Goal: Task Accomplishment & Management: Use online tool/utility

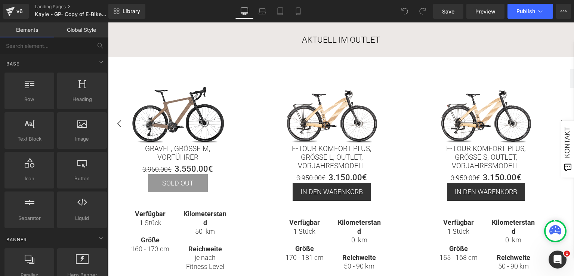
scroll to position [150, 0]
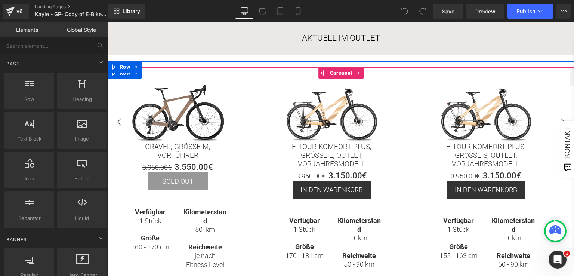
click at [191, 71] on div "Sale Off (P) Image Gravel, Größe M, Vorführer (P) Title 3.950.00€ 3.550.00€ (P)…" at bounding box center [177, 198] width 139 height 263
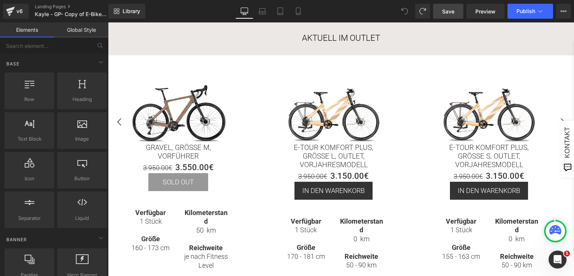
click at [459, 16] on link "Save" at bounding box center [448, 11] width 30 height 15
click at [477, 14] on span "Preview" at bounding box center [485, 11] width 20 height 8
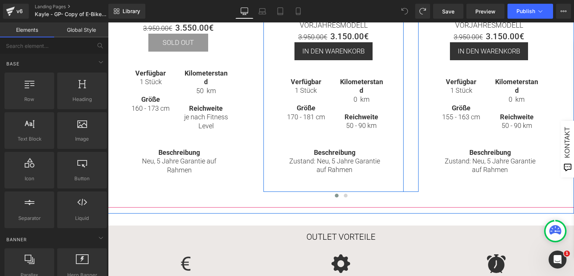
scroll to position [299, 0]
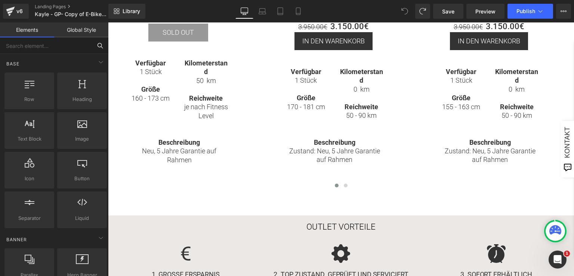
click at [47, 43] on input "text" at bounding box center [46, 45] width 92 height 16
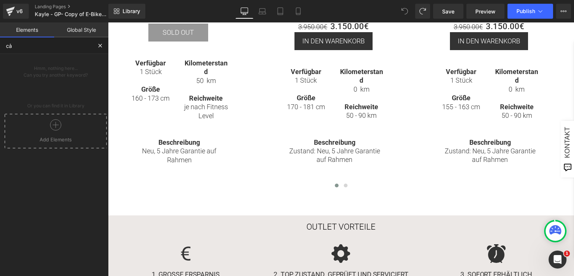
type input "car"
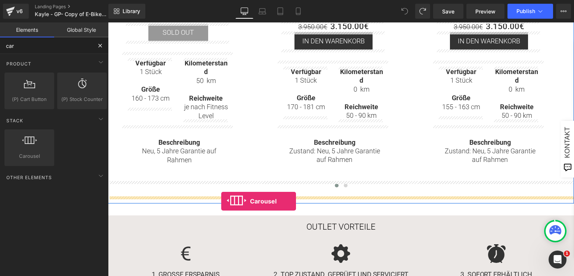
drag, startPoint x: 136, startPoint y: 158, endPoint x: 221, endPoint y: 201, distance: 94.9
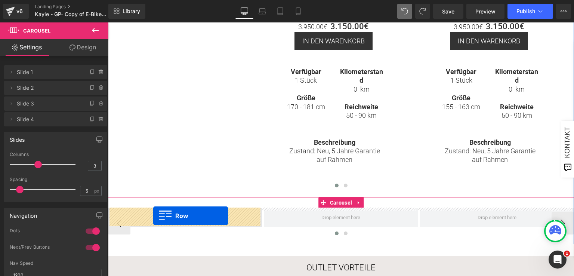
drag, startPoint x: 121, startPoint y: 76, endPoint x: 153, endPoint y: 216, distance: 143.8
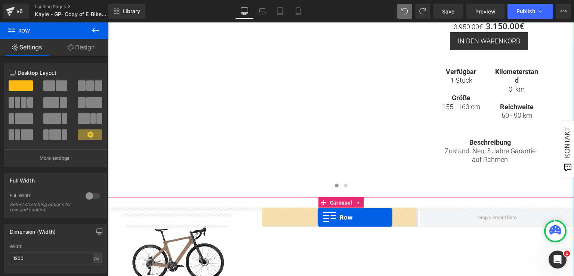
drag, startPoint x: 273, startPoint y: 148, endPoint x: 318, endPoint y: 217, distance: 81.9
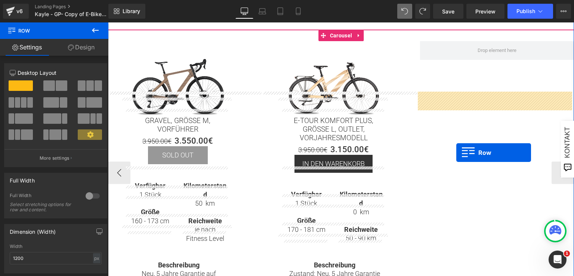
scroll to position [224, 0]
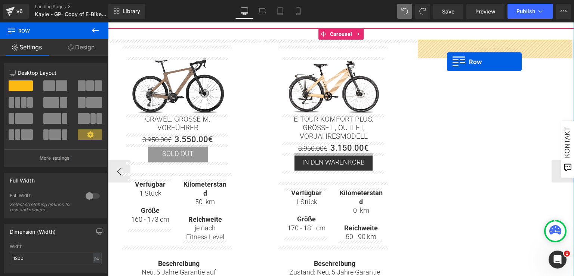
drag, startPoint x: 429, startPoint y: 72, endPoint x: 447, endPoint y: 62, distance: 20.8
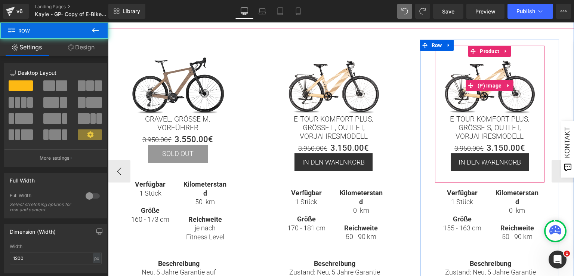
scroll to position [150, 0]
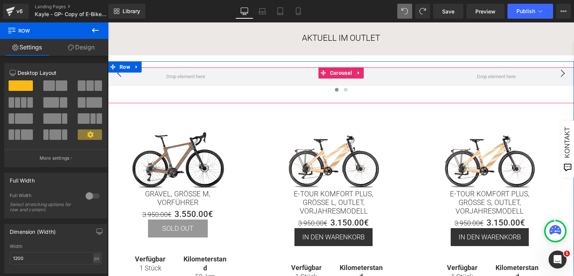
click at [559, 74] on button "›" at bounding box center [563, 73] width 22 height 22
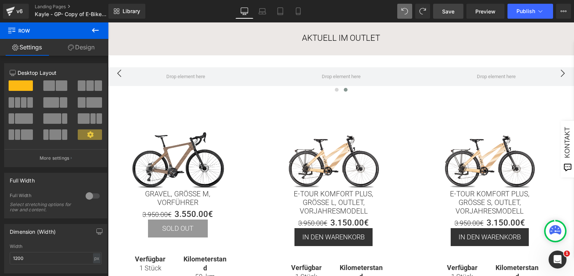
click at [453, 11] on span "Save" at bounding box center [448, 11] width 12 height 8
click at [479, 13] on span "Preview" at bounding box center [485, 11] width 20 height 8
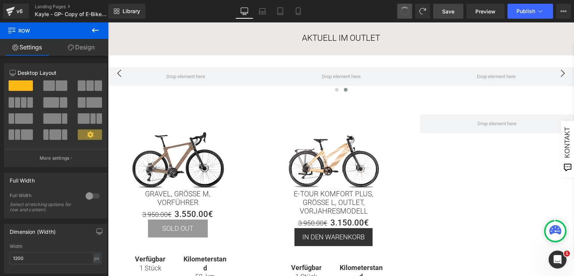
click at [404, 11] on span at bounding box center [405, 11] width 10 height 10
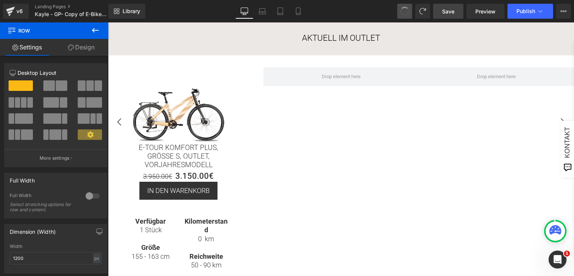
click at [404, 11] on span at bounding box center [405, 11] width 10 height 10
click at [404, 11] on span at bounding box center [404, 11] width 13 height 13
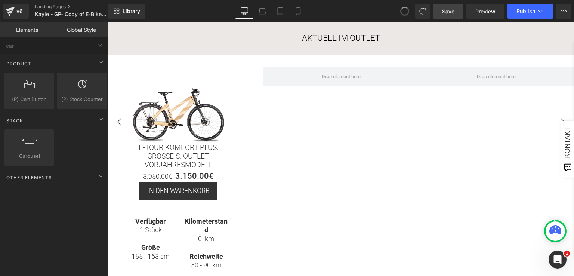
click at [404, 11] on span at bounding box center [405, 11] width 10 height 10
click at [404, 11] on icon at bounding box center [404, 11] width 7 height 7
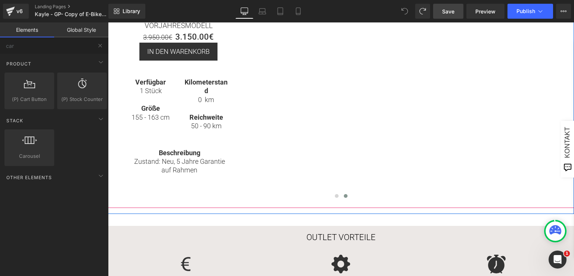
scroll to position [299, 0]
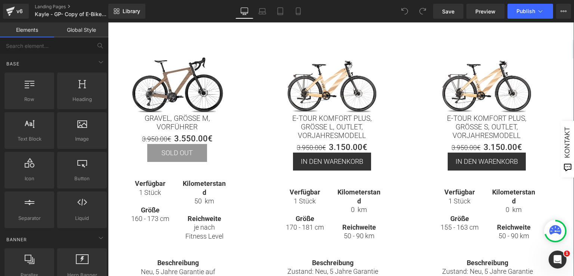
scroll to position [299, 0]
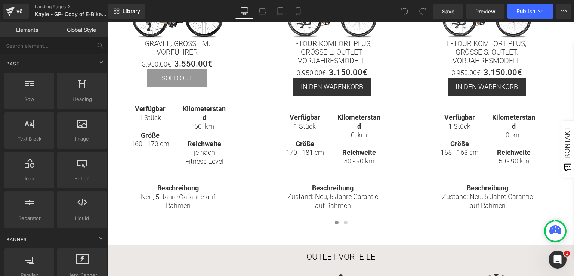
click at [407, 11] on icon at bounding box center [404, 11] width 7 height 7
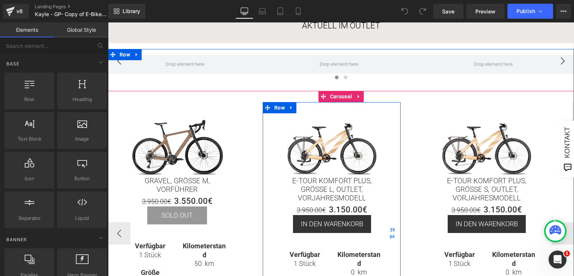
scroll to position [150, 0]
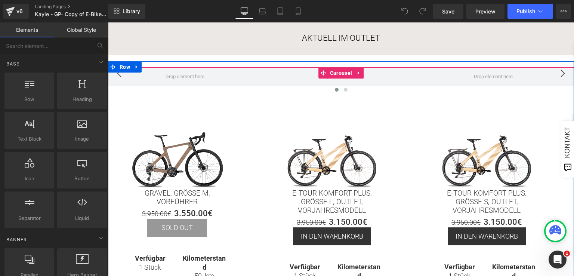
click at [378, 87] on div at bounding box center [341, 91] width 466 height 10
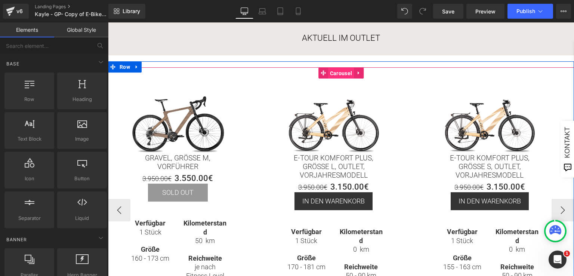
click at [347, 72] on span "Carousel" at bounding box center [341, 73] width 26 height 11
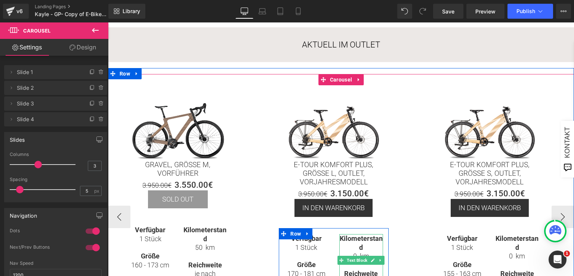
scroll to position [75, 0]
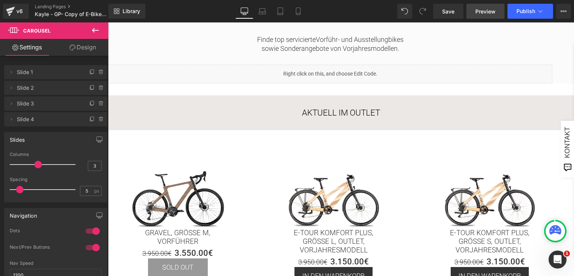
click at [485, 16] on link "Preview" at bounding box center [485, 11] width 38 height 15
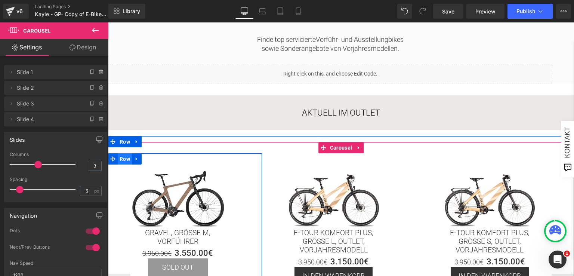
click at [121, 160] on span "Row" at bounding box center [125, 158] width 14 height 11
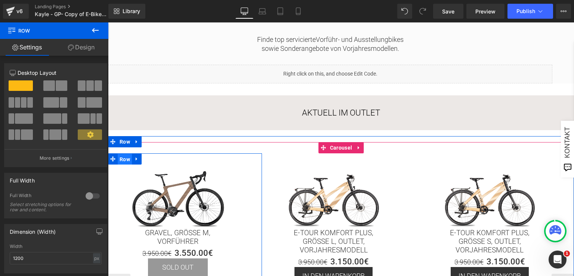
drag, startPoint x: 126, startPoint y: 160, endPoint x: 237, endPoint y: 228, distance: 130.1
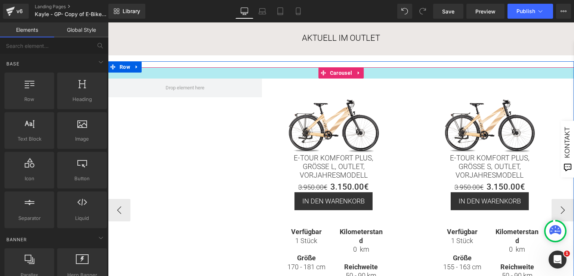
scroll to position [224, 0]
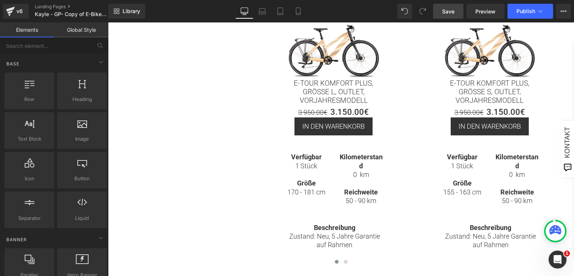
click at [459, 13] on link "Save" at bounding box center [448, 11] width 30 height 15
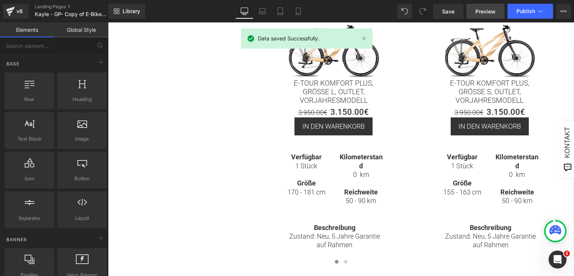
click at [484, 12] on span "Preview" at bounding box center [485, 11] width 20 height 8
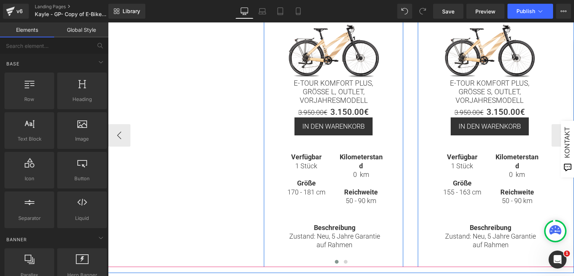
scroll to position [150, 0]
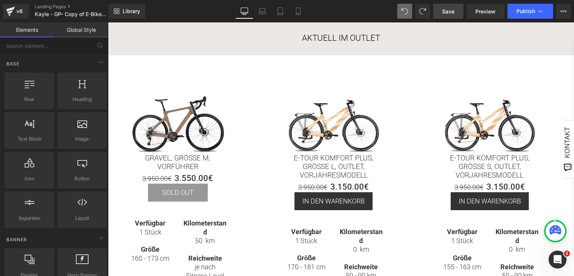
click at [457, 13] on link "Save" at bounding box center [448, 11] width 30 height 15
click at [490, 12] on span "Preview" at bounding box center [485, 11] width 20 height 8
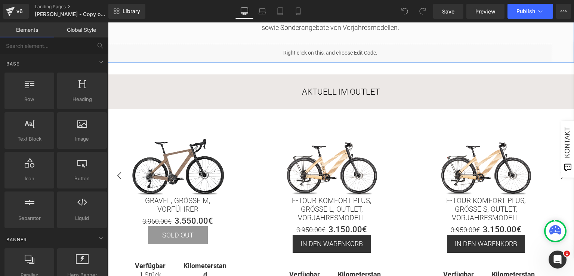
scroll to position [150, 0]
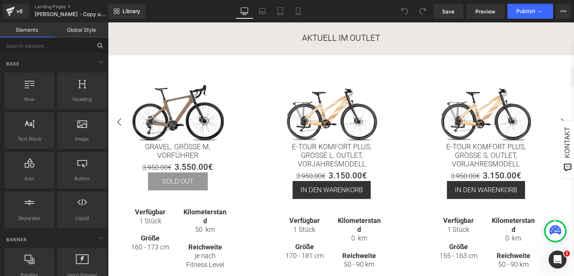
click at [55, 45] on input "text" at bounding box center [46, 45] width 92 height 16
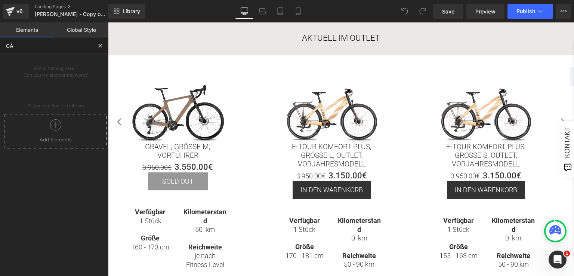
type input "CAR"
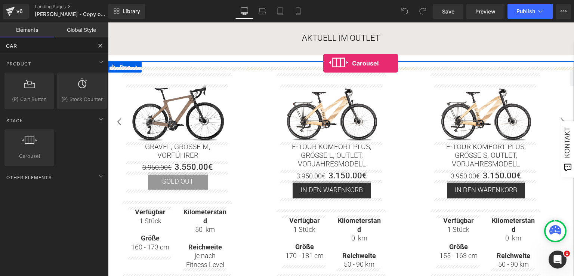
drag, startPoint x: 139, startPoint y: 168, endPoint x: 323, endPoint y: 63, distance: 211.8
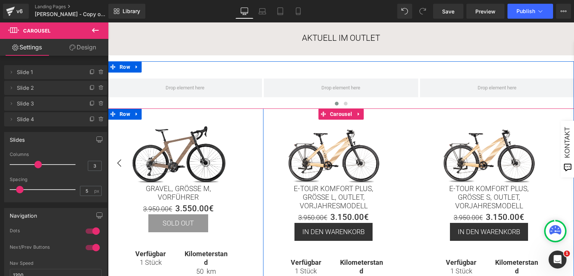
click at [127, 132] on img at bounding box center [179, 155] width 104 height 58
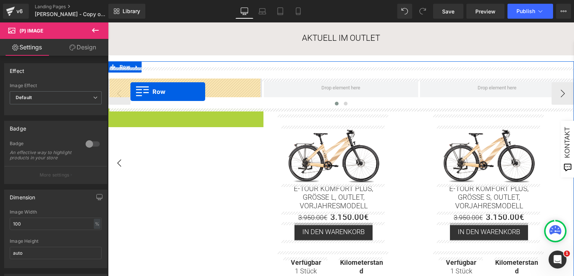
drag, startPoint x: 124, startPoint y: 114, endPoint x: 130, endPoint y: 92, distance: 23.4
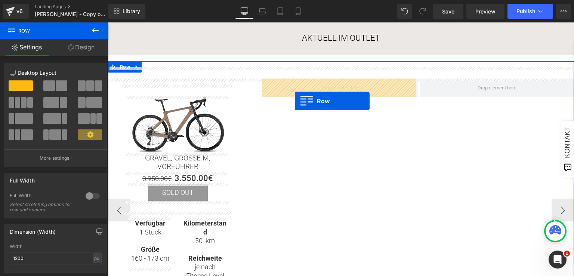
drag, startPoint x: 279, startPoint y: 123, endPoint x: 295, endPoint y: 101, distance: 27.6
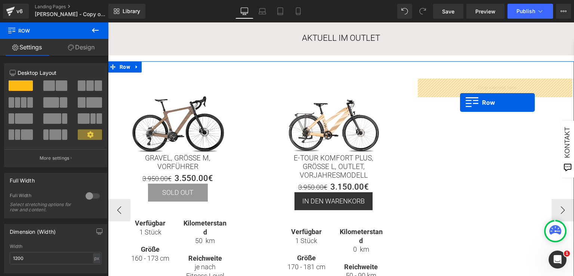
drag, startPoint x: 434, startPoint y: 198, endPoint x: 460, endPoint y: 102, distance: 99.3
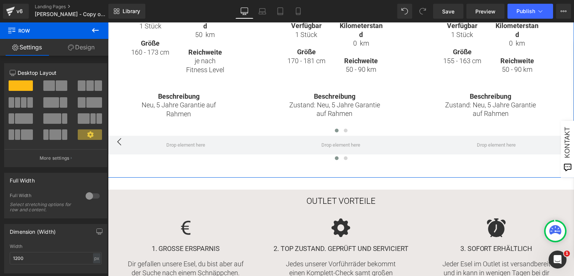
scroll to position [374, 0]
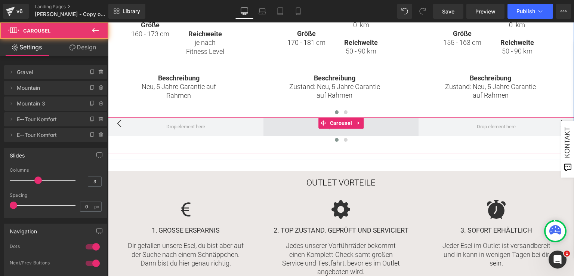
click at [389, 135] on span at bounding box center [341, 126] width 155 height 19
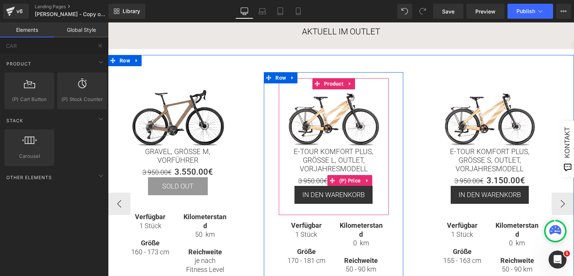
scroll to position [150, 0]
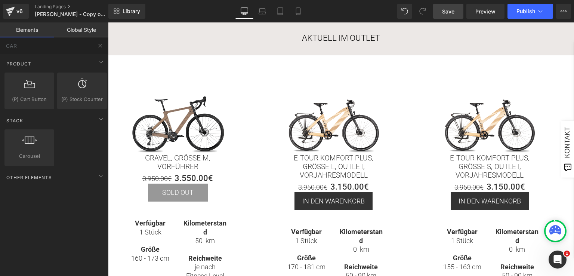
click at [456, 15] on link "Save" at bounding box center [448, 11] width 30 height 15
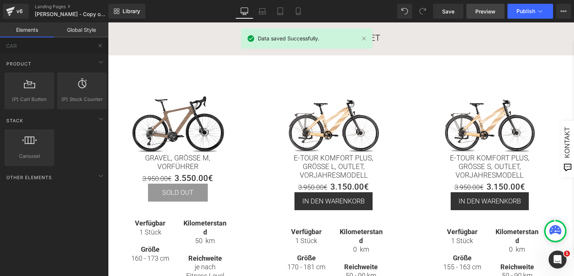
click at [483, 12] on span "Preview" at bounding box center [485, 11] width 20 height 8
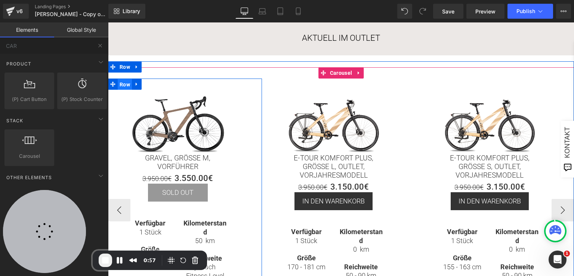
click at [124, 83] on span "Row" at bounding box center [125, 84] width 14 height 11
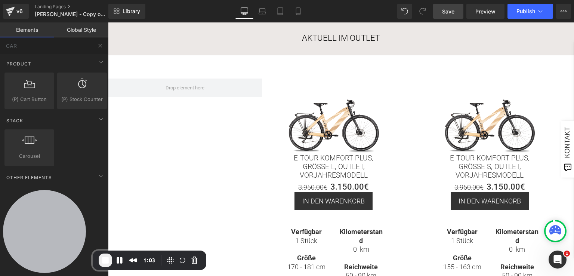
click at [456, 11] on link "Save" at bounding box center [448, 11] width 30 height 15
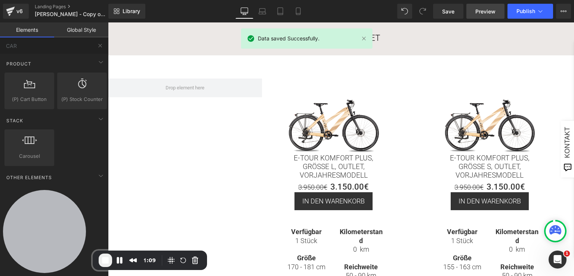
click at [492, 12] on span "Preview" at bounding box center [485, 11] width 20 height 8
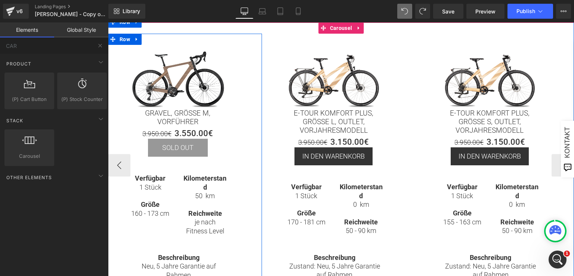
scroll to position [120, 0]
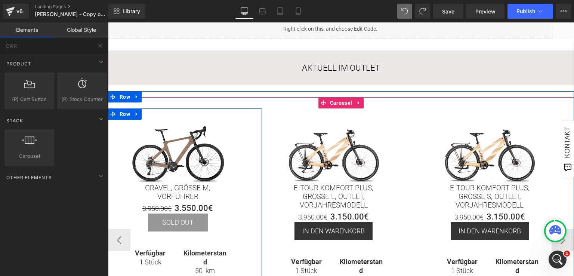
click at [252, 119] on div "Sale Off (P) Image Gravel, Größe M, Vorführer (P) Title 3.950.00€ 3.550.00€ (P)…" at bounding box center [185, 239] width 154 height 263
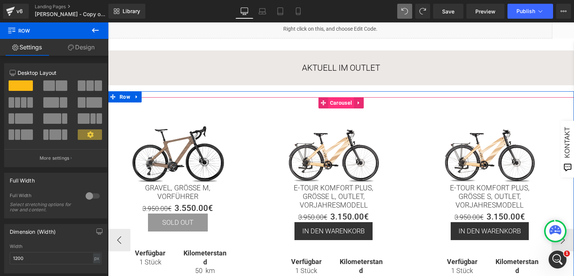
click at [332, 102] on span "Carousel" at bounding box center [341, 102] width 26 height 11
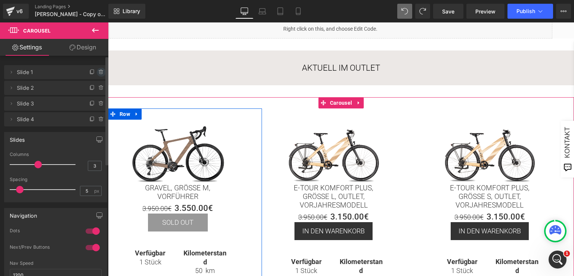
click at [100, 71] on icon at bounding box center [101, 72] width 6 height 6
click at [96, 71] on button "Delete" at bounding box center [93, 73] width 24 height 10
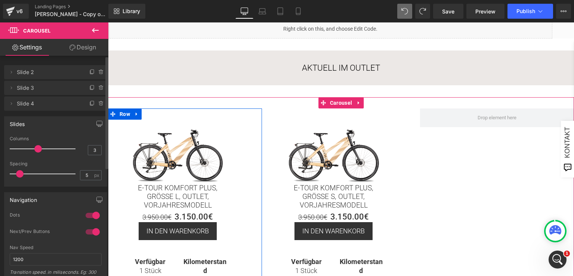
click at [99, 71] on icon at bounding box center [100, 72] width 3 height 3
click at [96, 71] on button "Delete" at bounding box center [93, 73] width 24 height 10
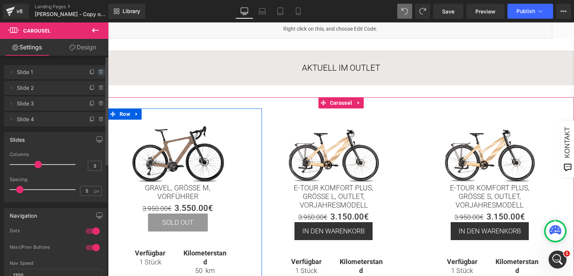
click at [101, 72] on icon at bounding box center [101, 71] width 0 height 1
click at [97, 72] on button "Delete" at bounding box center [93, 73] width 24 height 10
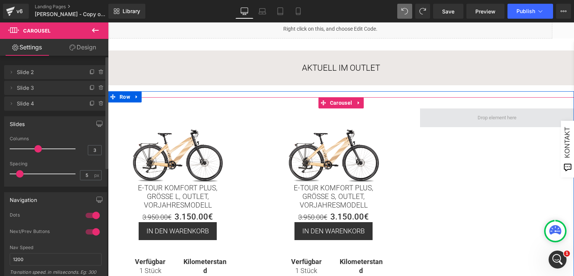
scroll to position [194, 0]
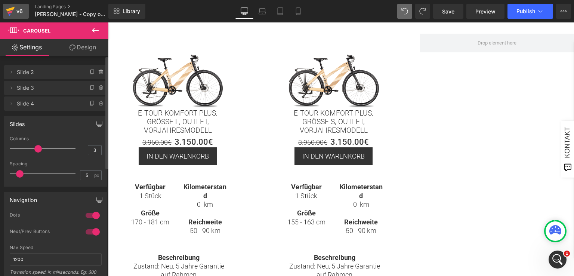
drag, startPoint x: 15, startPoint y: 9, endPoint x: 210, endPoint y: 18, distance: 195.4
click at [15, 9] on icon at bounding box center [10, 11] width 9 height 19
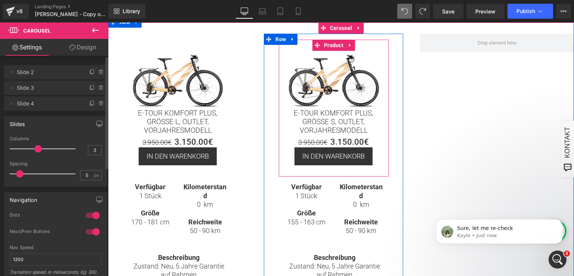
scroll to position [0, 0]
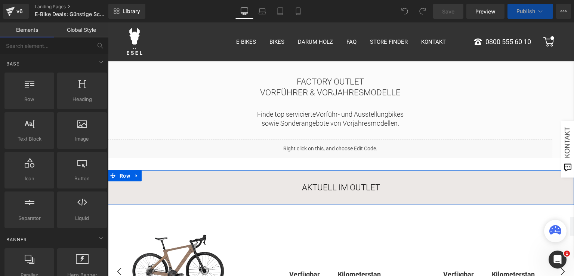
scroll to position [75, 0]
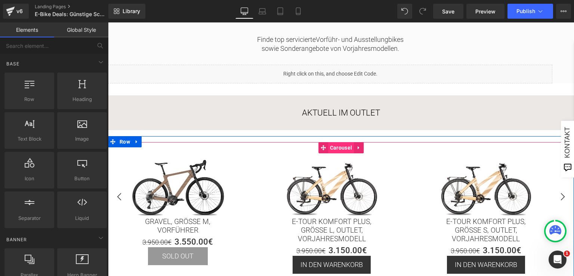
click at [333, 147] on span "Carousel" at bounding box center [341, 147] width 26 height 11
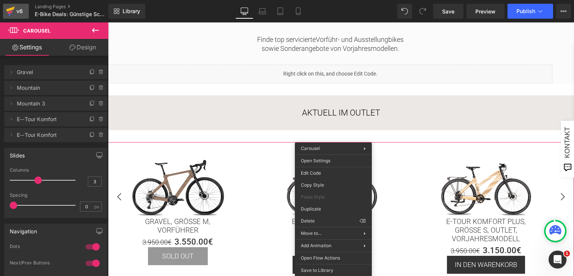
click at [13, 6] on icon at bounding box center [10, 11] width 9 height 19
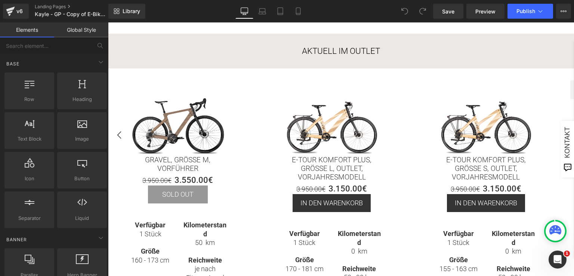
scroll to position [150, 0]
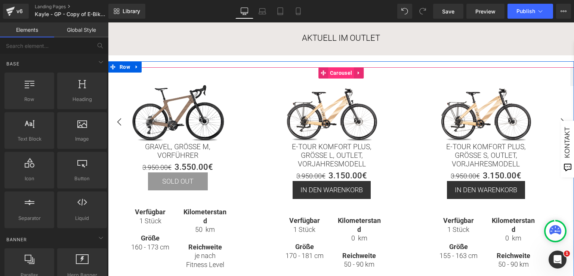
click at [328, 74] on span "Carousel" at bounding box center [341, 72] width 26 height 11
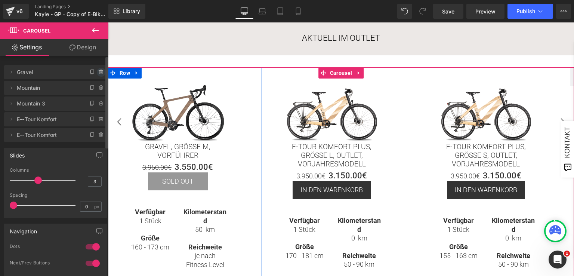
click at [98, 71] on icon at bounding box center [101, 72] width 6 height 6
click at [96, 71] on button "Delete" at bounding box center [93, 73] width 24 height 10
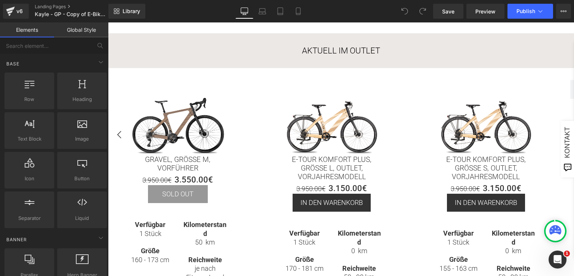
scroll to position [150, 0]
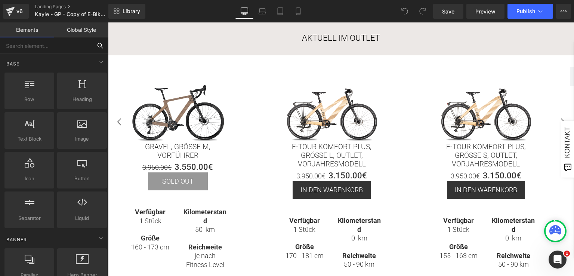
click at [47, 41] on input "text" at bounding box center [46, 45] width 92 height 16
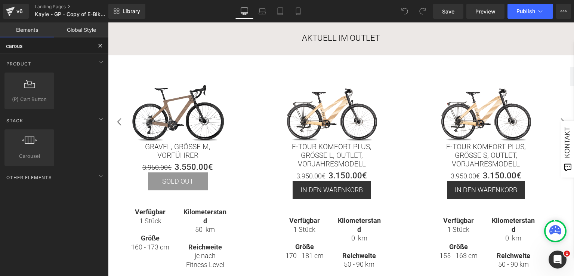
type input "carouse"
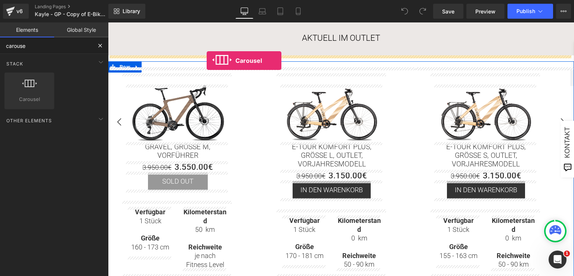
drag, startPoint x: 136, startPoint y: 116, endPoint x: 207, endPoint y: 61, distance: 89.4
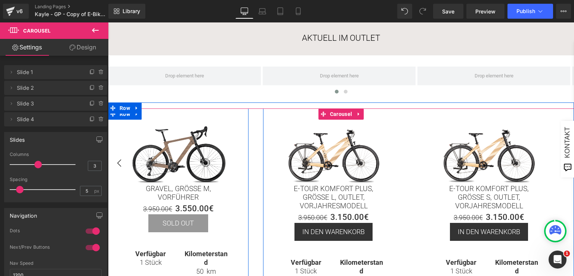
click at [187, 114] on div "Sale Off (P) Image Gravel, Größe M, Vorführer (P) Title 3.950.00€ 3.550.00€ (P)…" at bounding box center [178, 240] width 141 height 264
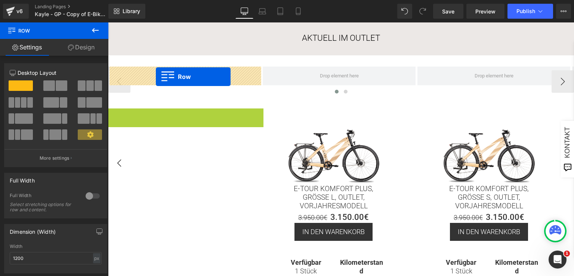
drag, startPoint x: 122, startPoint y: 115, endPoint x: 156, endPoint y: 77, distance: 51.4
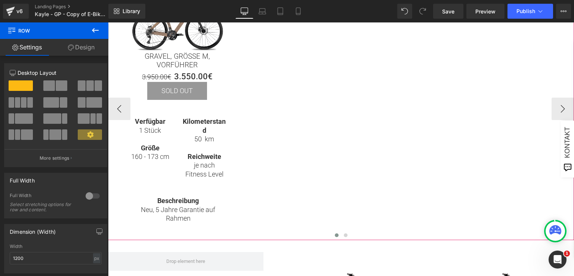
scroll to position [299, 0]
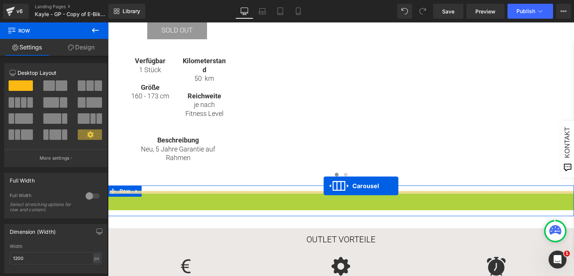
drag, startPoint x: 336, startPoint y: 197, endPoint x: 324, endPoint y: 186, distance: 16.9
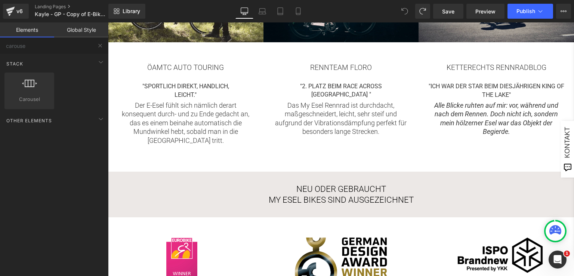
scroll to position [449, 0]
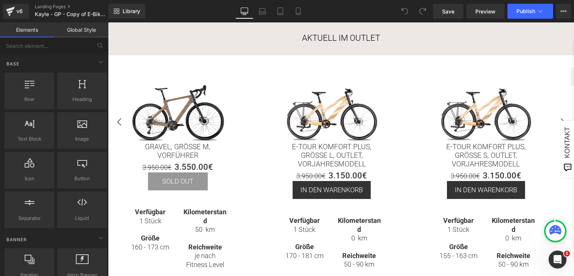
scroll to position [75, 0]
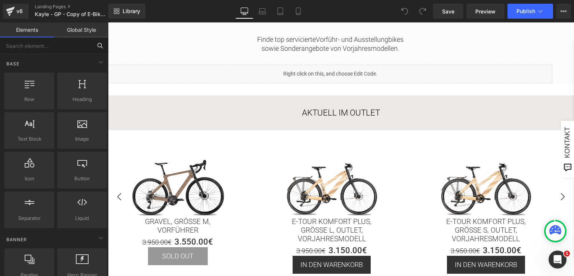
click at [53, 42] on input "text" at bounding box center [46, 45] width 92 height 16
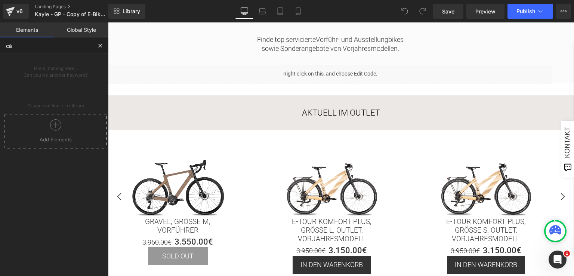
type input "car"
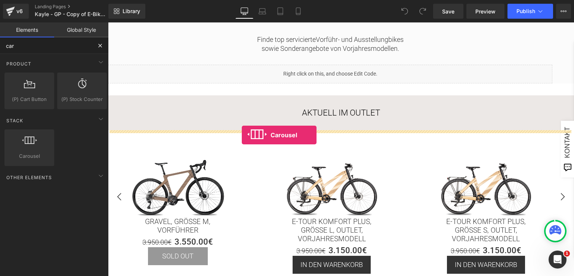
drag, startPoint x: 143, startPoint y: 171, endPoint x: 242, endPoint y: 135, distance: 105.4
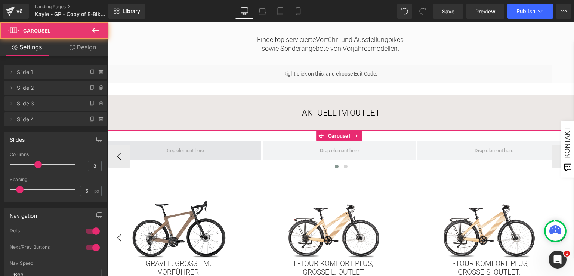
scroll to position [150, 0]
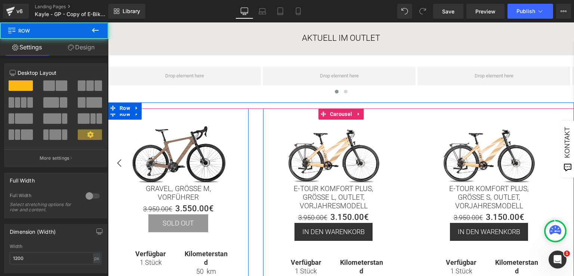
click at [179, 113] on div "Sale Off (P) Image Gravel, Größe M, Vorführer (P) Title 3.950.00€ 3.550.00€ (P)…" at bounding box center [178, 240] width 141 height 264
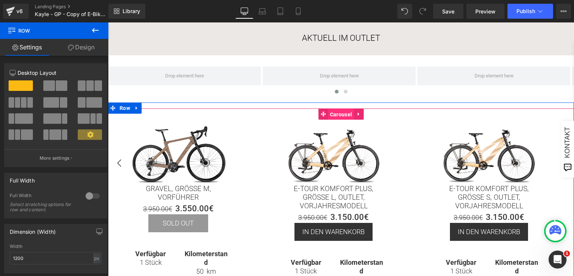
click at [340, 114] on span "Carousel" at bounding box center [341, 114] width 26 height 11
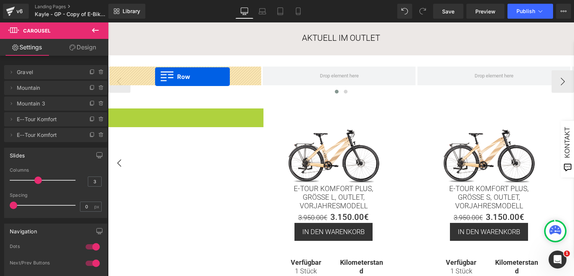
drag, startPoint x: 122, startPoint y: 118, endPoint x: 155, endPoint y: 77, distance: 52.9
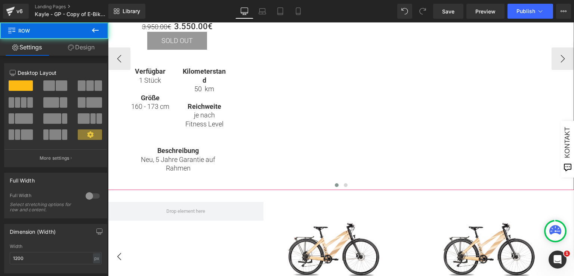
scroll to position [374, 0]
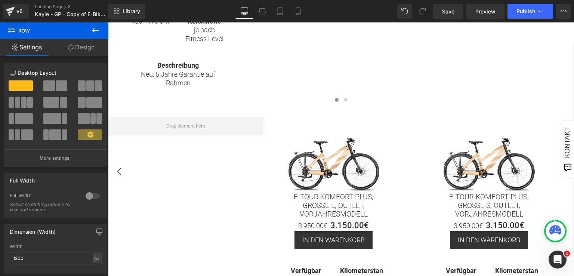
click at [327, 138] on img at bounding box center [334, 163] width 104 height 58
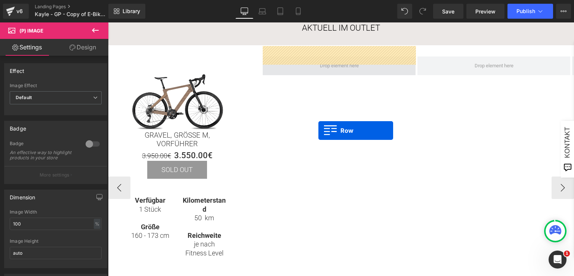
scroll to position [150, 0]
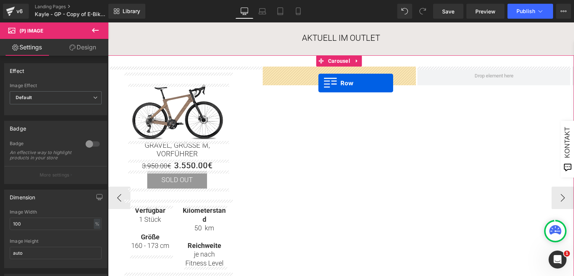
drag, startPoint x: 276, startPoint y: 121, endPoint x: 318, endPoint y: 83, distance: 57.4
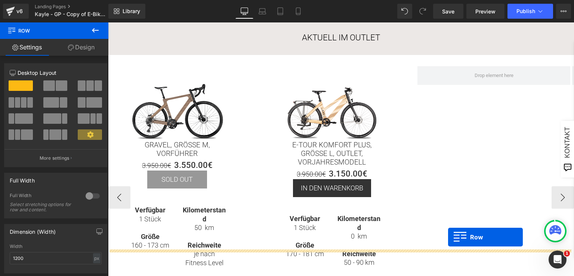
scroll to position [75, 0]
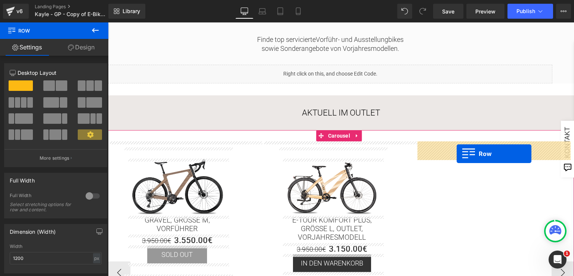
drag, startPoint x: 431, startPoint y: 198, endPoint x: 457, endPoint y: 154, distance: 51.1
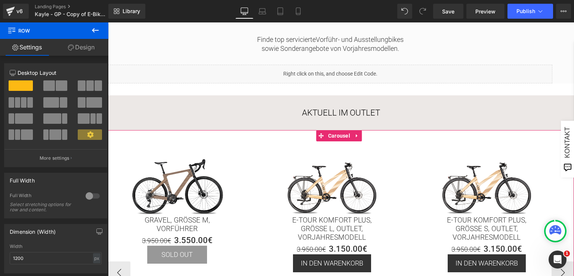
click at [256, 139] on div "Sale Off (P) Image Gravel, Größe M, Vorführer (P) Title 3.950.00€ 3.550.00€ (P)…" at bounding box center [341, 267] width 466 height 274
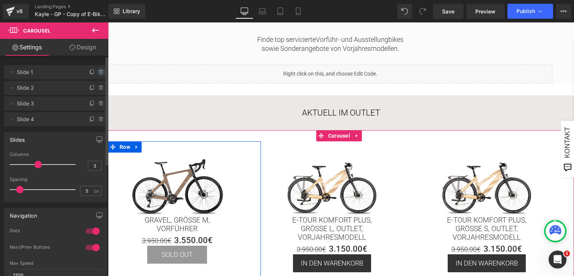
click at [100, 70] on icon at bounding box center [100, 70] width 1 height 1
click at [96, 70] on button "Delete" at bounding box center [93, 73] width 24 height 10
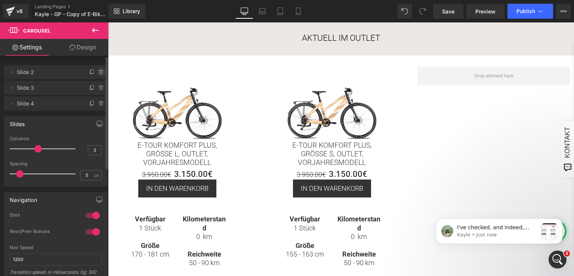
scroll to position [0, 0]
